Goal: Task Accomplishment & Management: Manage account settings

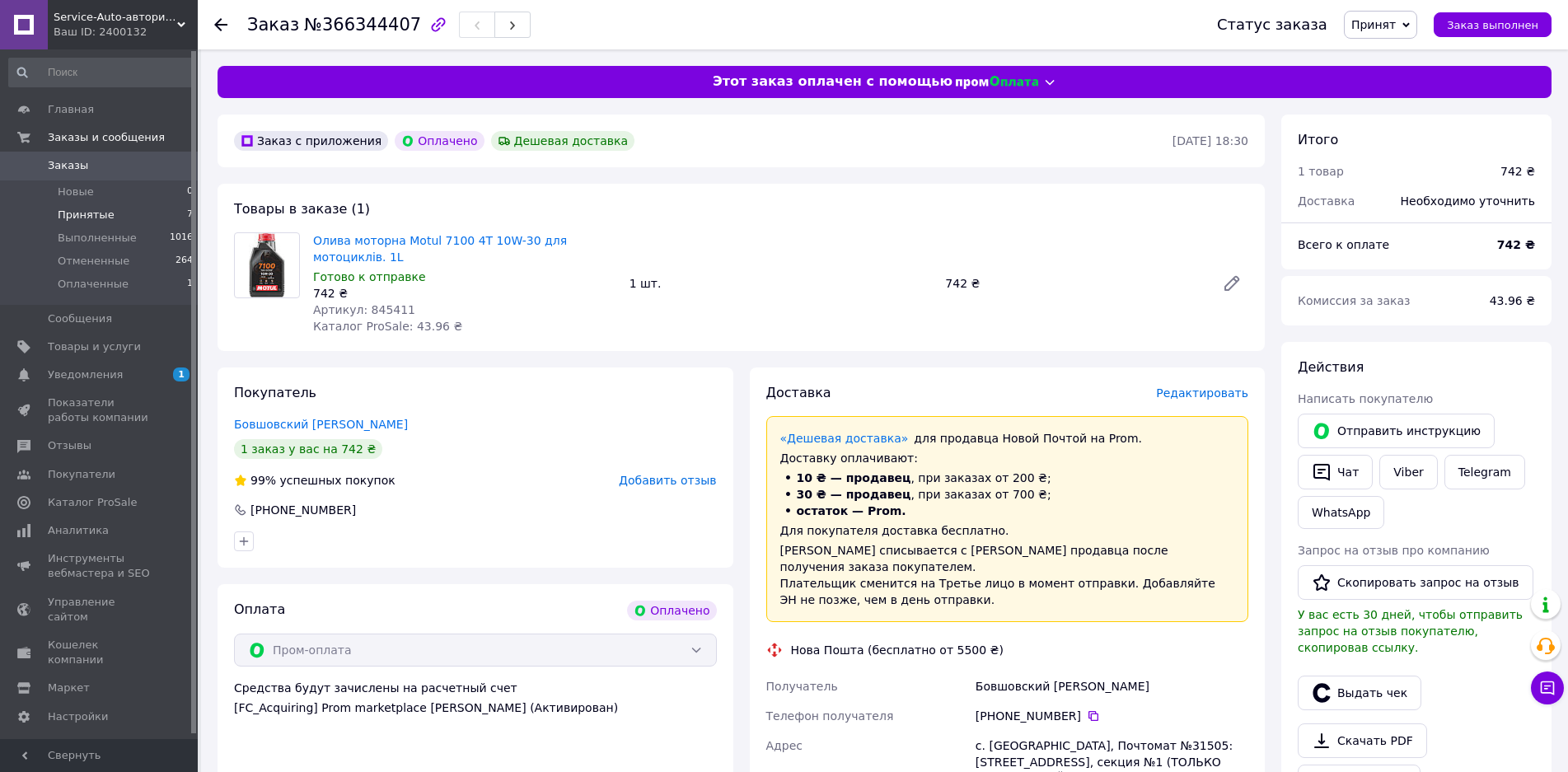
click at [67, 218] on span "Принятые" at bounding box center [87, 215] width 57 height 15
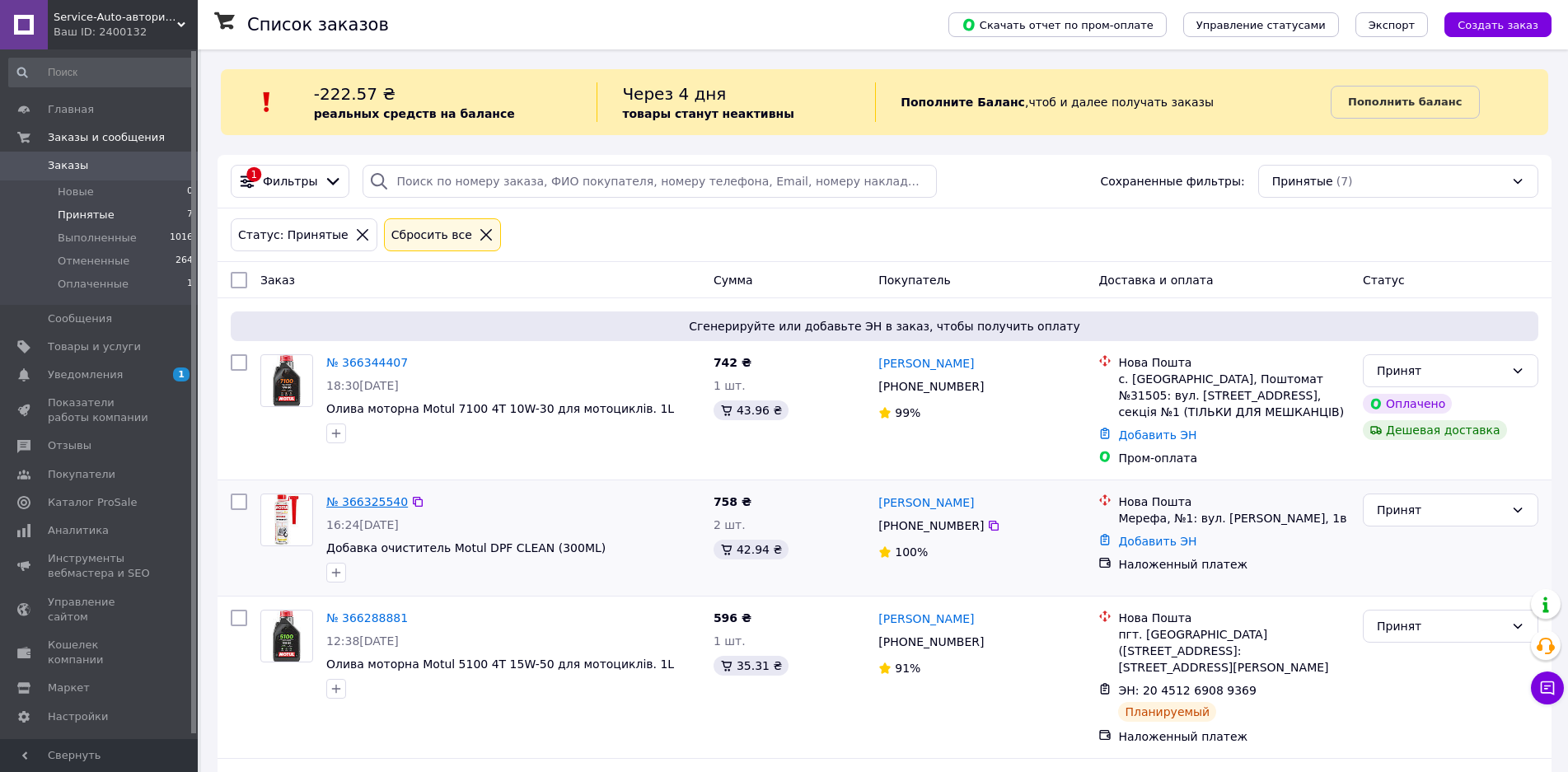
click at [358, 502] on link "№ 366325540" at bounding box center [367, 502] width 82 height 13
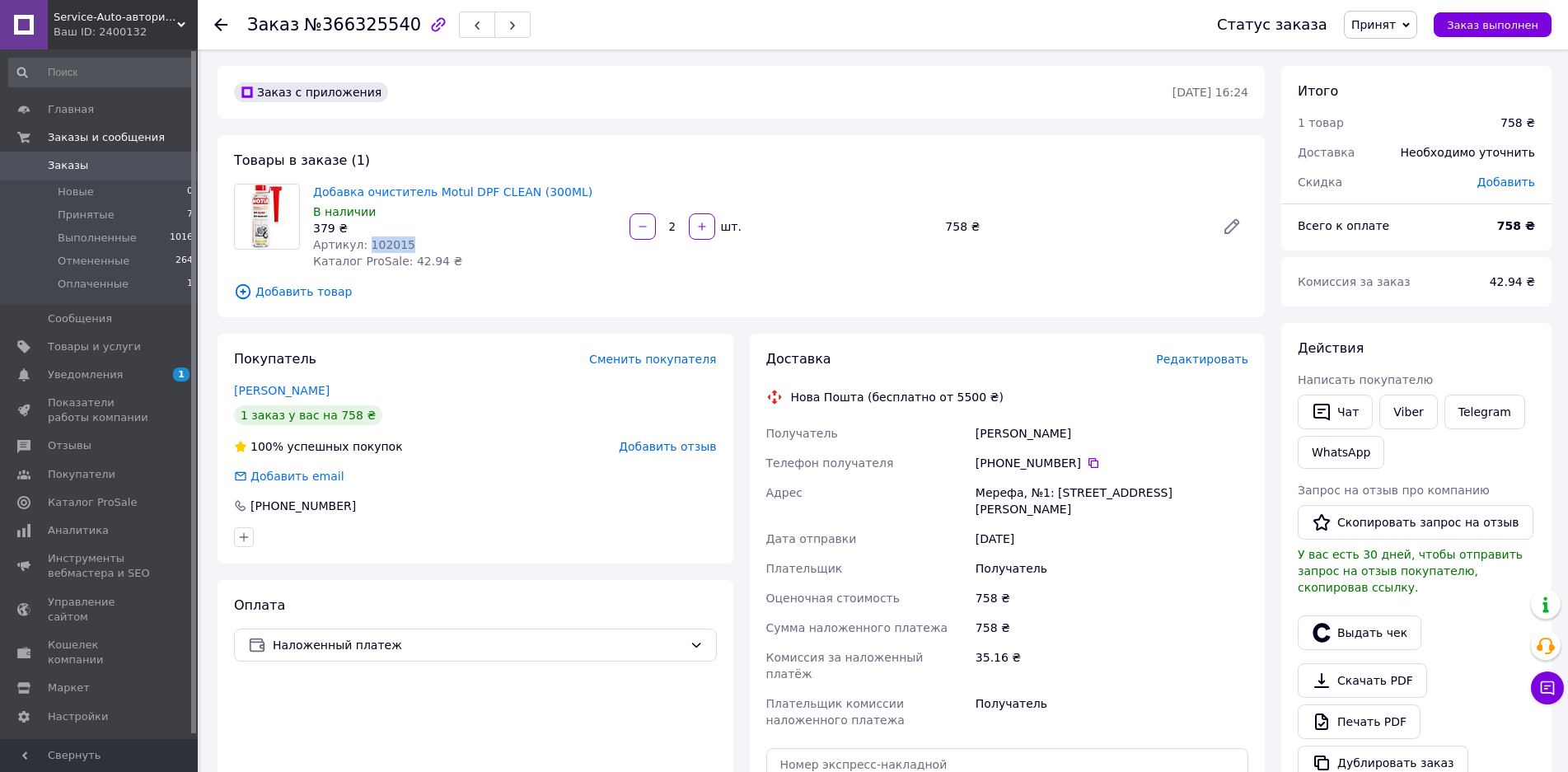
drag, startPoint x: 415, startPoint y: 247, endPoint x: 360, endPoint y: 246, distance: 55.0
click at [360, 246] on div "Артикул: 102015" at bounding box center [464, 245] width 304 height 17
copy span "102015"
click at [77, 214] on span "Принятые" at bounding box center [87, 215] width 57 height 15
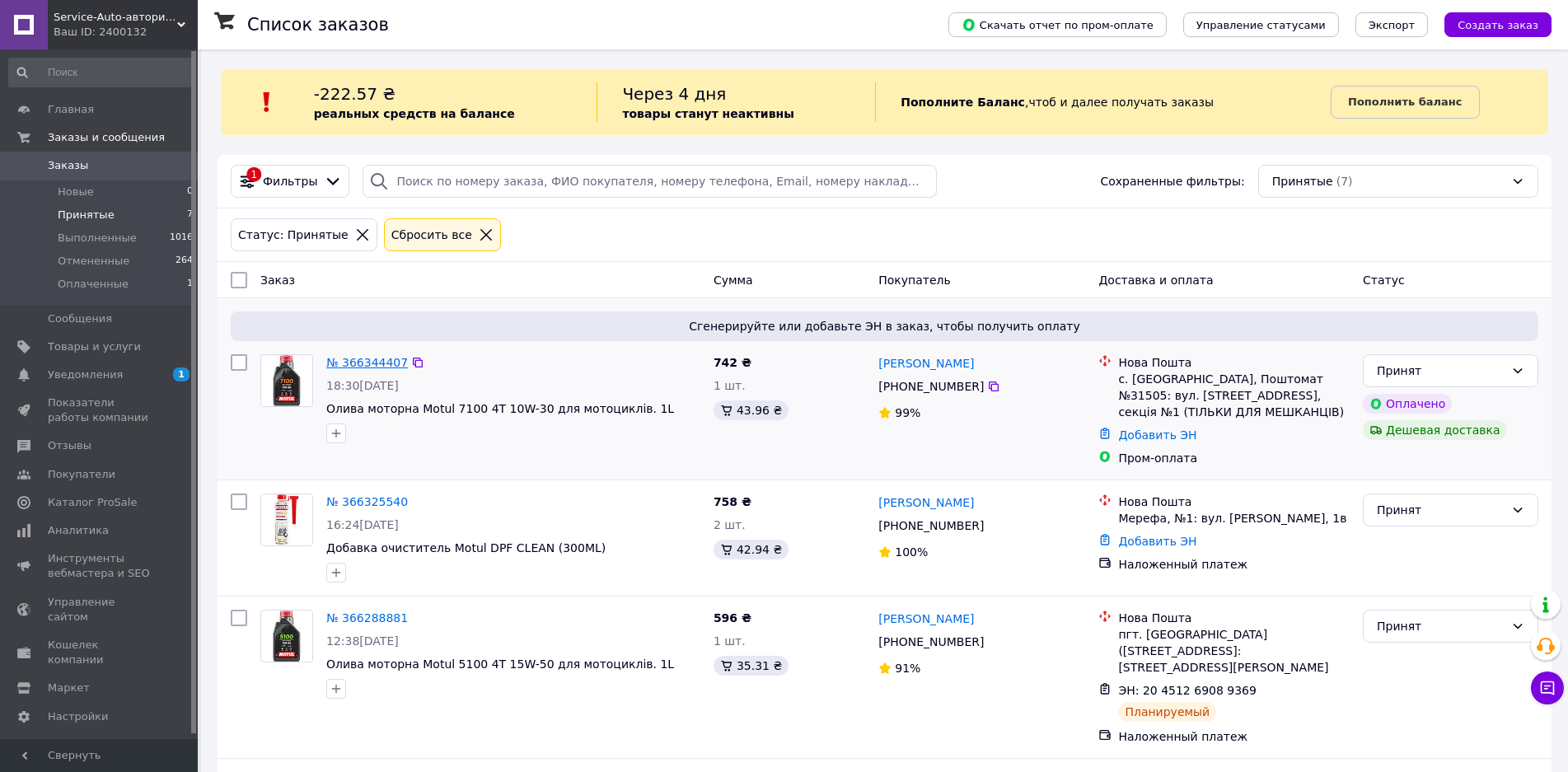
click at [366, 360] on link "№ 366344407" at bounding box center [367, 362] width 82 height 13
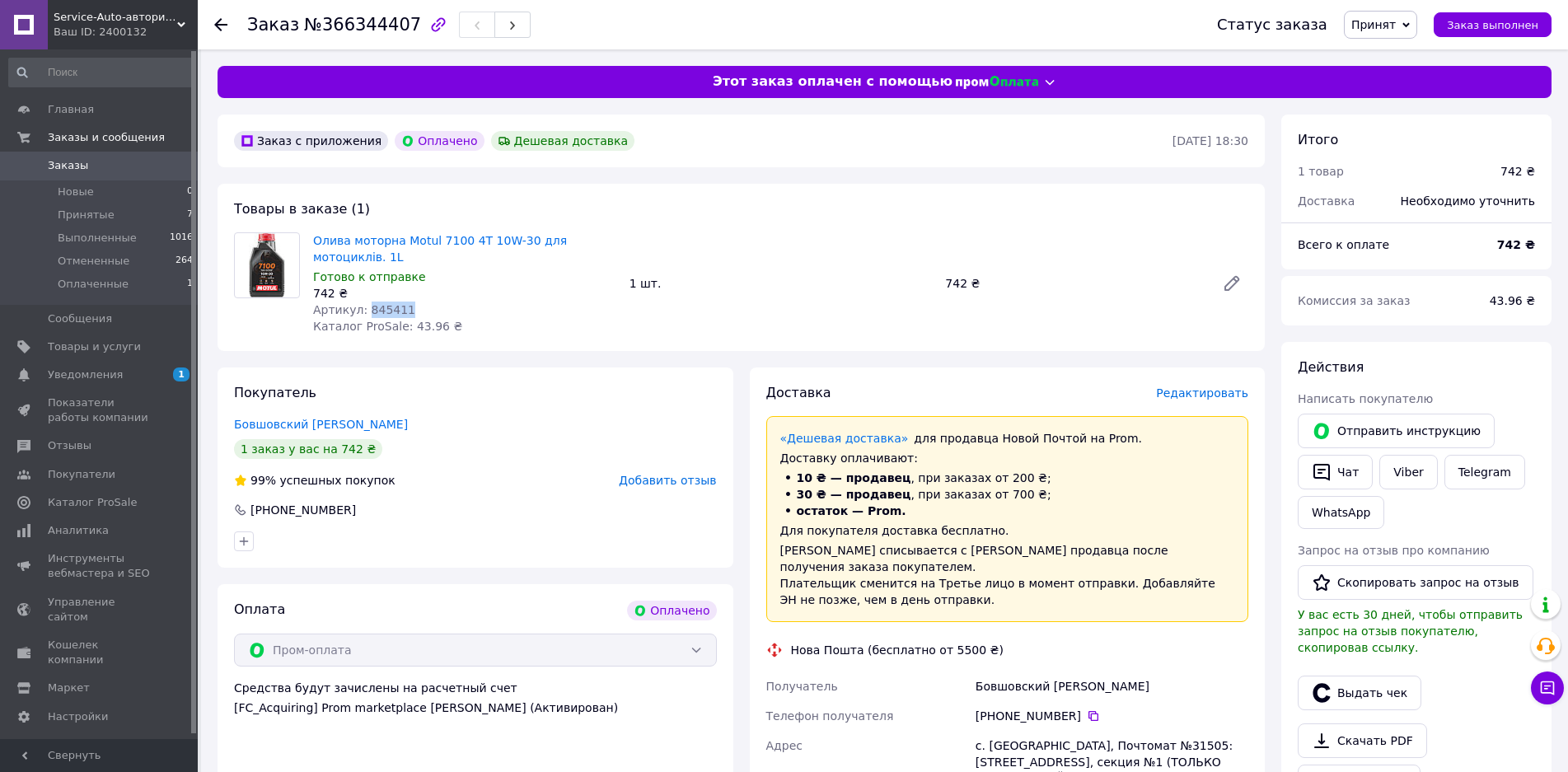
drag, startPoint x: 409, startPoint y: 312, endPoint x: 361, endPoint y: 307, distance: 48.3
click at [361, 307] on div "Артикул: 845411" at bounding box center [464, 310] width 304 height 17
copy span "845411"
